Goal: Use online tool/utility: Utilize a website feature to perform a specific function

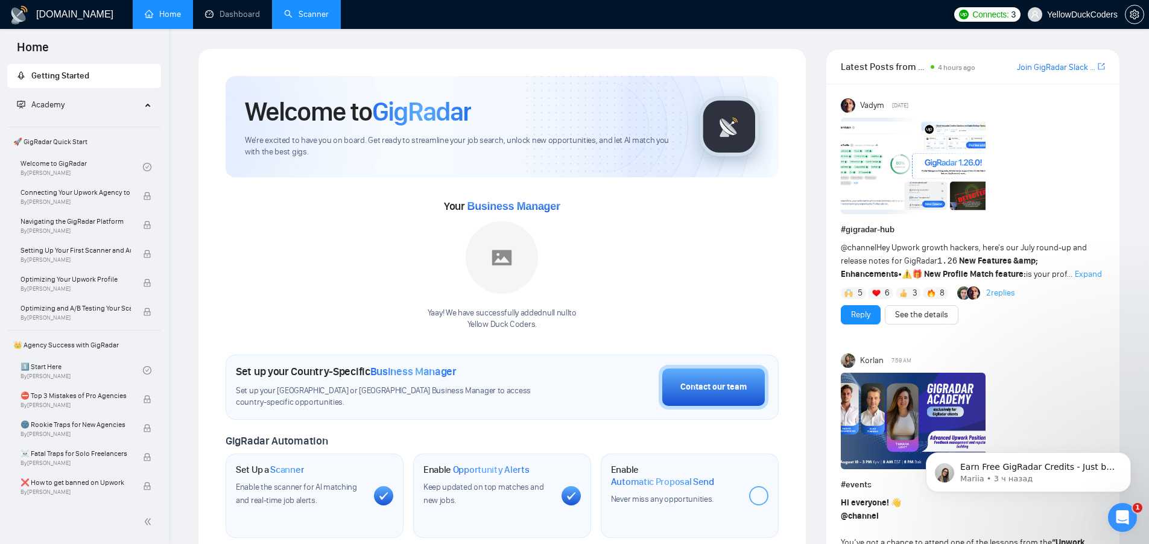
click at [307, 19] on link "Scanner" at bounding box center [306, 14] width 45 height 10
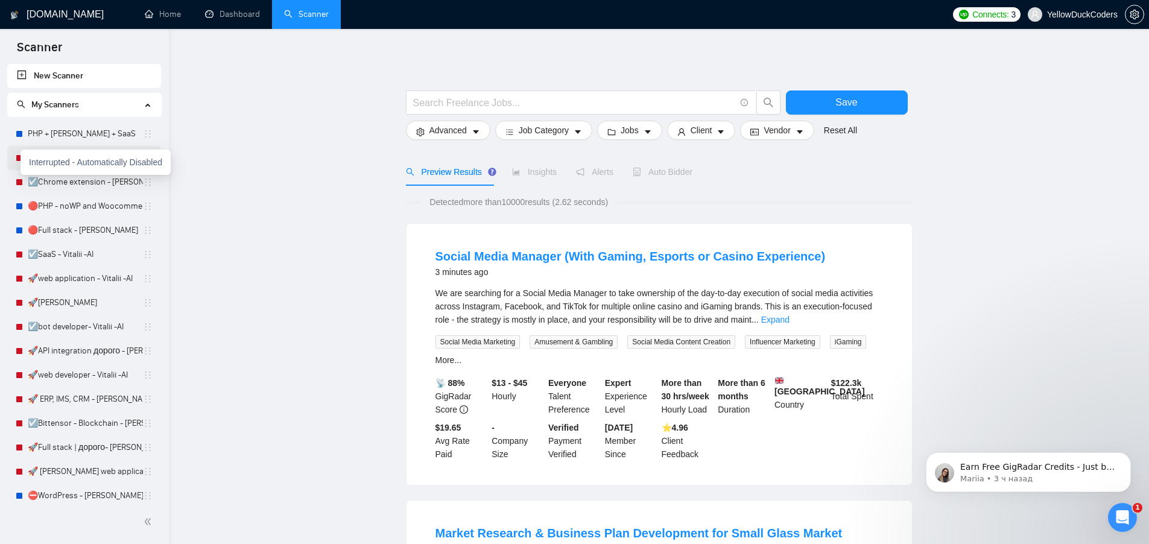
click at [21, 156] on div "Interrupted - Automatically Disabled" at bounding box center [96, 162] width 150 height 25
click at [69, 157] on link "PHP + Vitalii + CRM" at bounding box center [85, 158] width 115 height 24
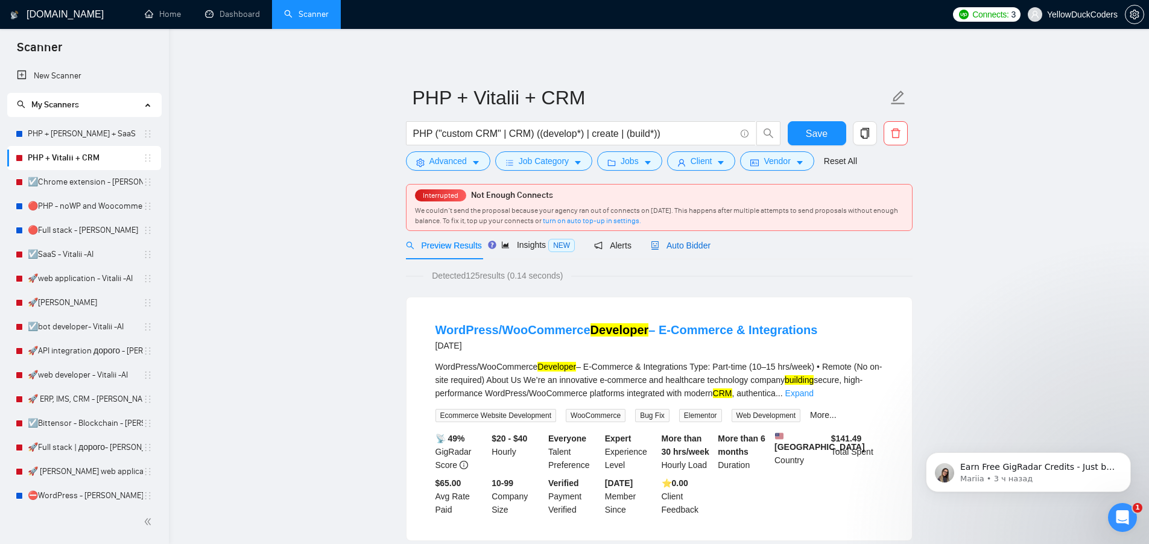
click at [703, 247] on span "Auto Bidder" at bounding box center [681, 246] width 60 height 10
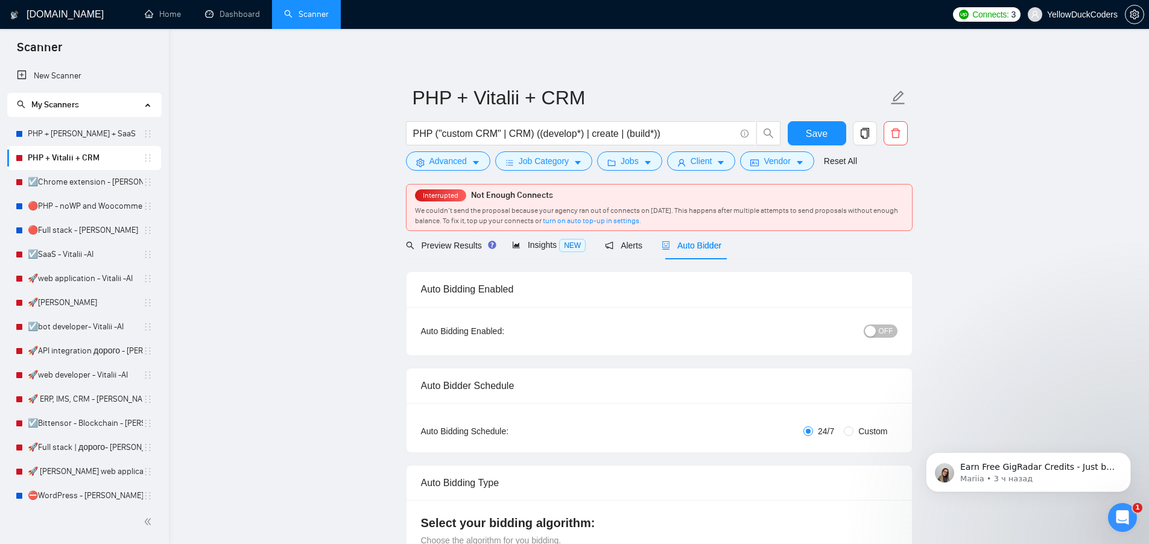
click at [893, 330] on button "OFF" at bounding box center [881, 331] width 34 height 13
click at [826, 133] on span "Save" at bounding box center [817, 133] width 22 height 15
